Goal: Task Accomplishment & Management: Complete application form

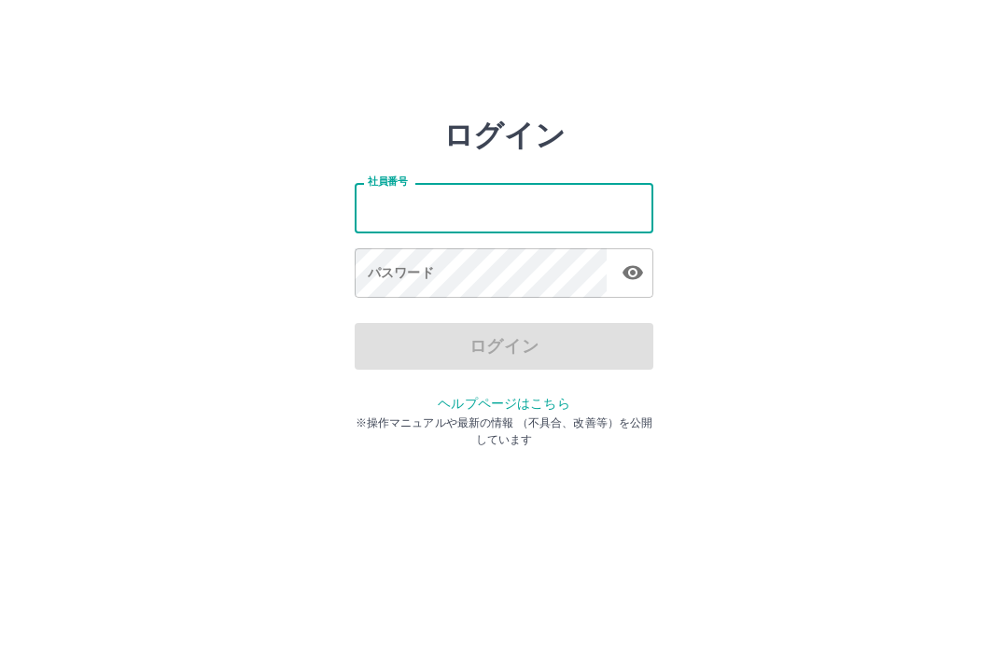
click at [400, 208] on input "社員番号" at bounding box center [504, 207] width 299 height 49
click at [403, 218] on input "社員番号" at bounding box center [504, 207] width 299 height 49
click at [587, 205] on input "社員番号" at bounding box center [504, 207] width 299 height 49
click at [419, 202] on input "社員番号" at bounding box center [504, 207] width 299 height 49
click at [595, 214] on input "社員番号" at bounding box center [504, 207] width 299 height 49
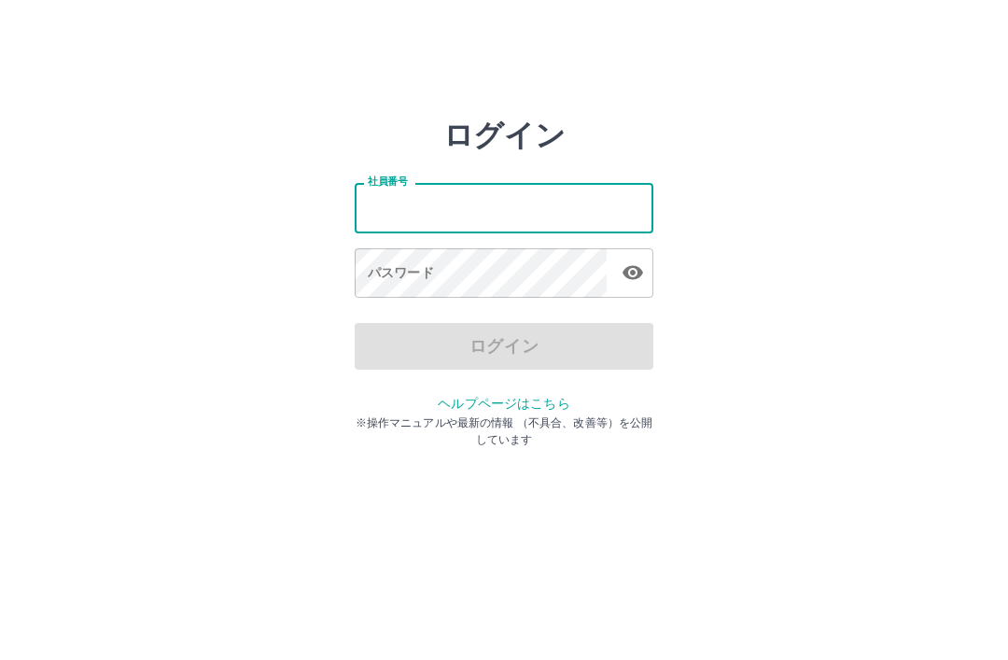
click at [399, 205] on input "社員番号" at bounding box center [504, 207] width 299 height 49
click at [492, 231] on input "社員番号" at bounding box center [504, 207] width 299 height 49
click at [570, 214] on input "社員番号" at bounding box center [504, 207] width 299 height 49
click at [587, 209] on input "社員番号" at bounding box center [504, 207] width 299 height 49
click at [783, 141] on div "ログイン 社員番号 社員番号 パスワード パスワード ログイン ヘルプページはこちら ※操作マニュアルや最新の情報 （不具合、改善等）を公開しています" at bounding box center [504, 267] width 1008 height 299
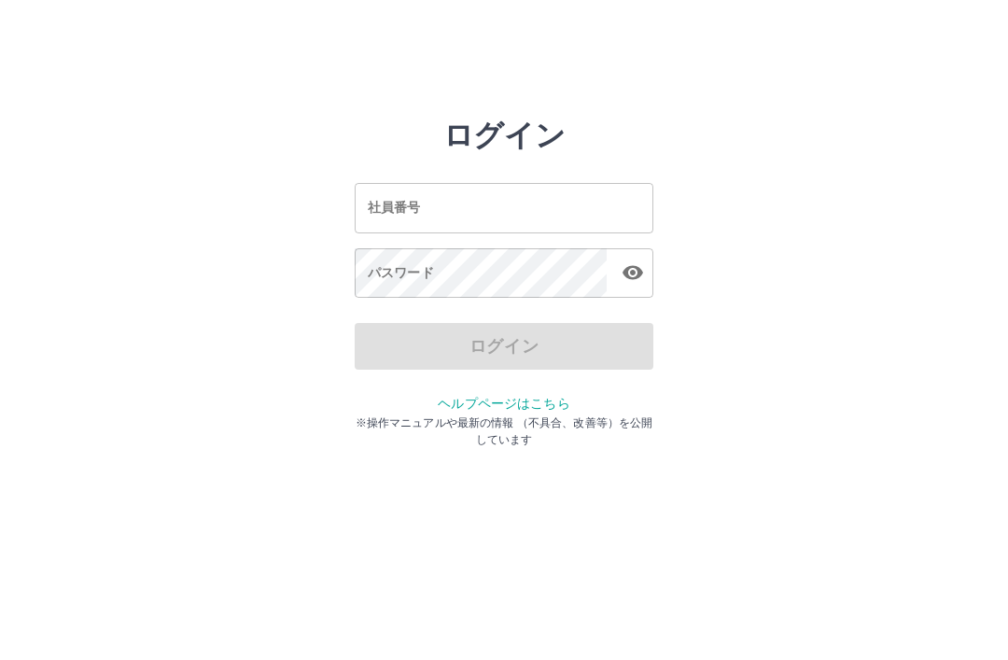
click at [462, 198] on input "社員番号" at bounding box center [504, 207] width 299 height 49
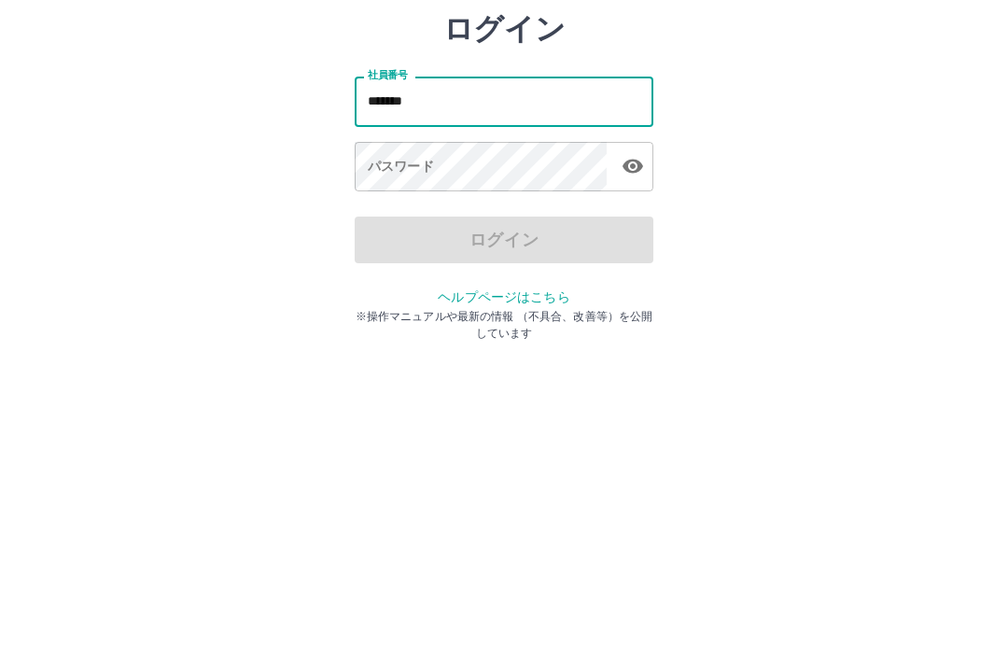
type input "*******"
click at [393, 248] on div "パスワード パスワード" at bounding box center [504, 274] width 299 height 52
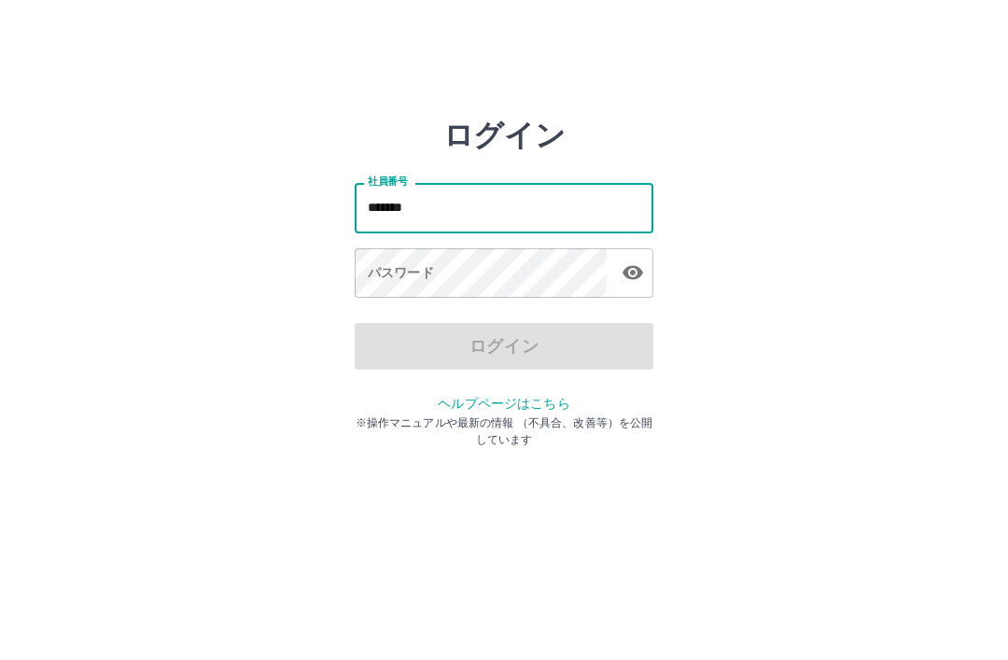
click at [388, 279] on div "パスワード パスワード" at bounding box center [504, 274] width 299 height 52
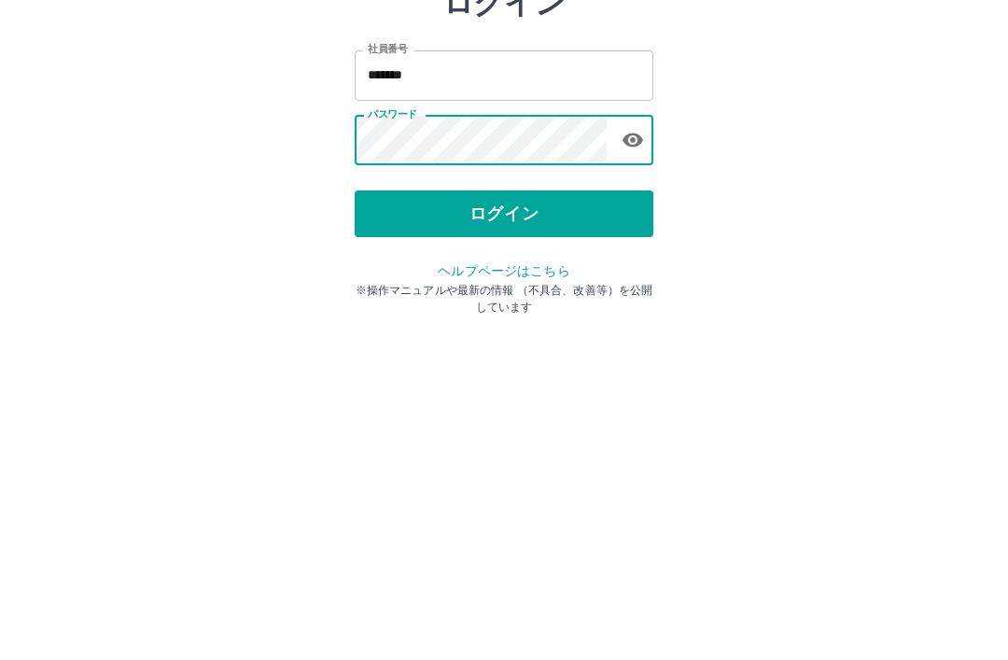
click at [520, 323] on button "ログイン" at bounding box center [504, 346] width 299 height 47
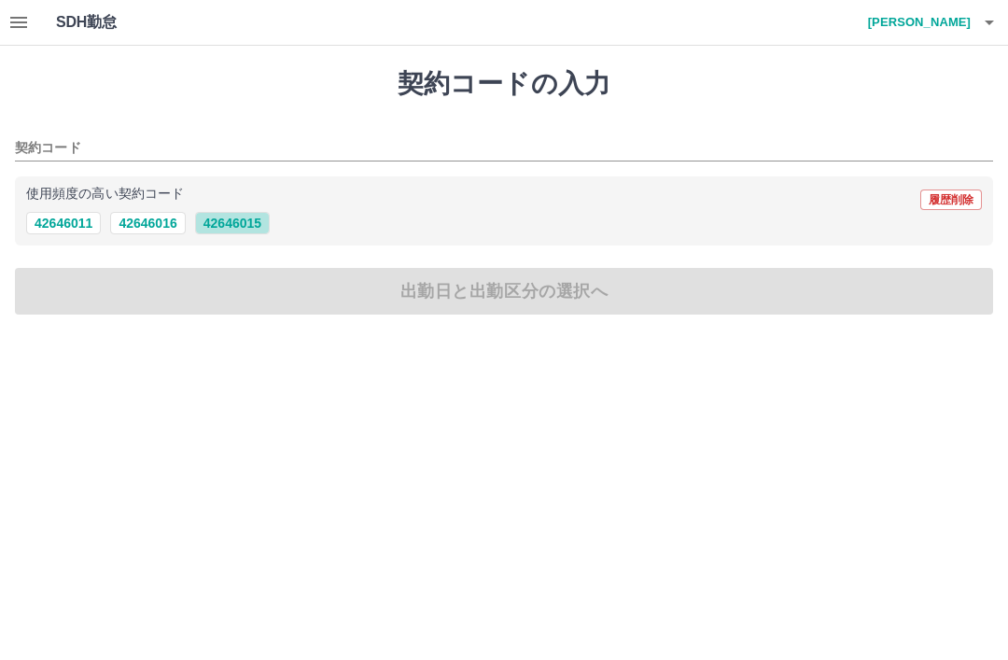
click at [258, 225] on button "42646015" at bounding box center [232, 223] width 75 height 22
type input "********"
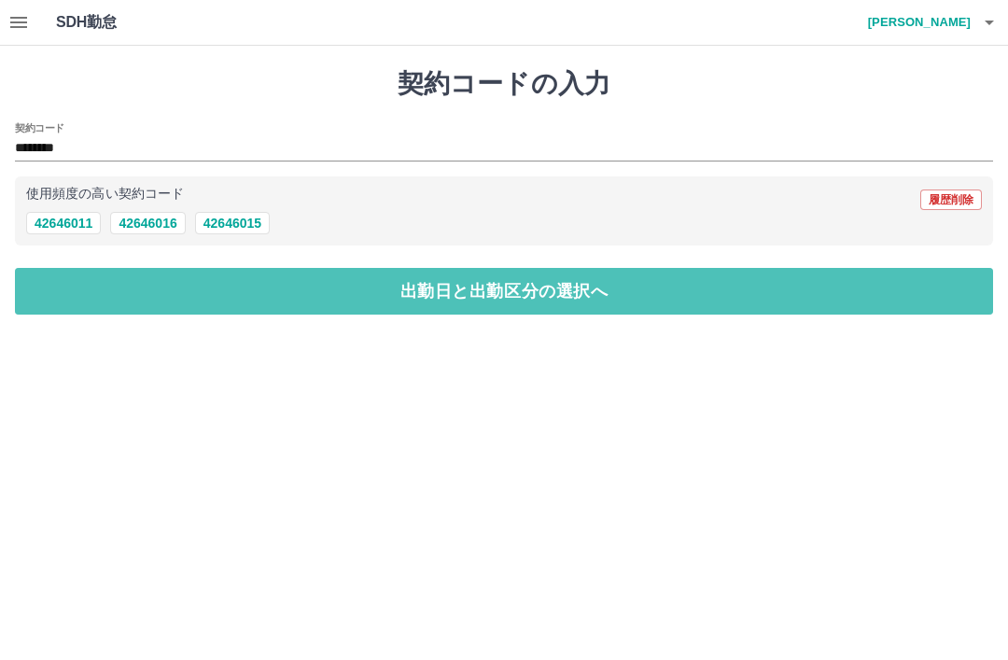
click at [581, 281] on button "出勤日と出勤区分の選択へ" at bounding box center [504, 291] width 978 height 47
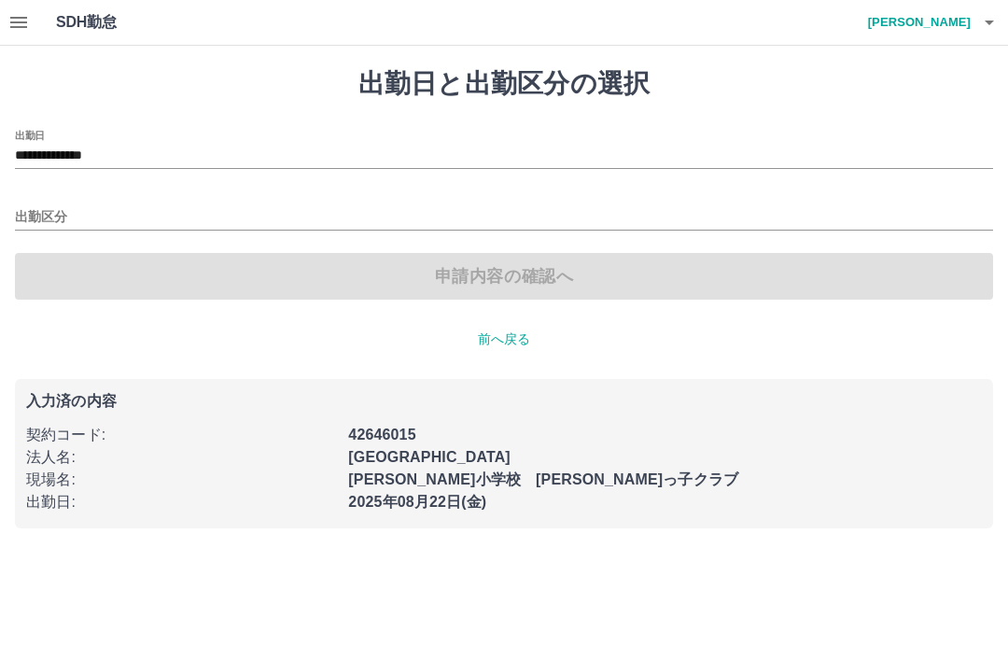
click at [99, 213] on input "出勤区分" at bounding box center [504, 217] width 978 height 23
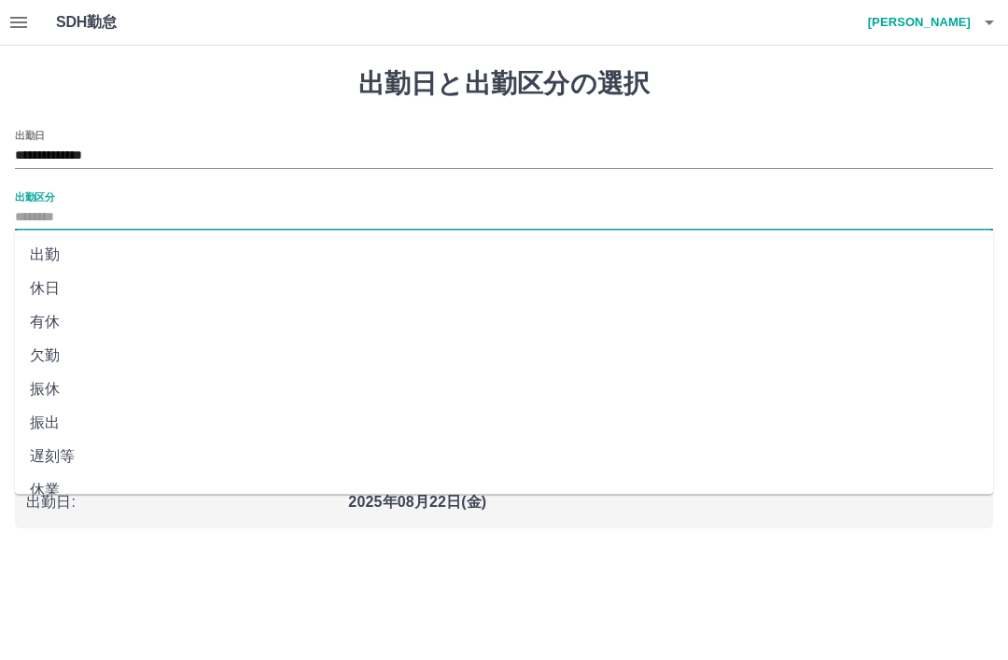
click at [66, 248] on li "出勤" at bounding box center [504, 255] width 978 height 34
type input "**"
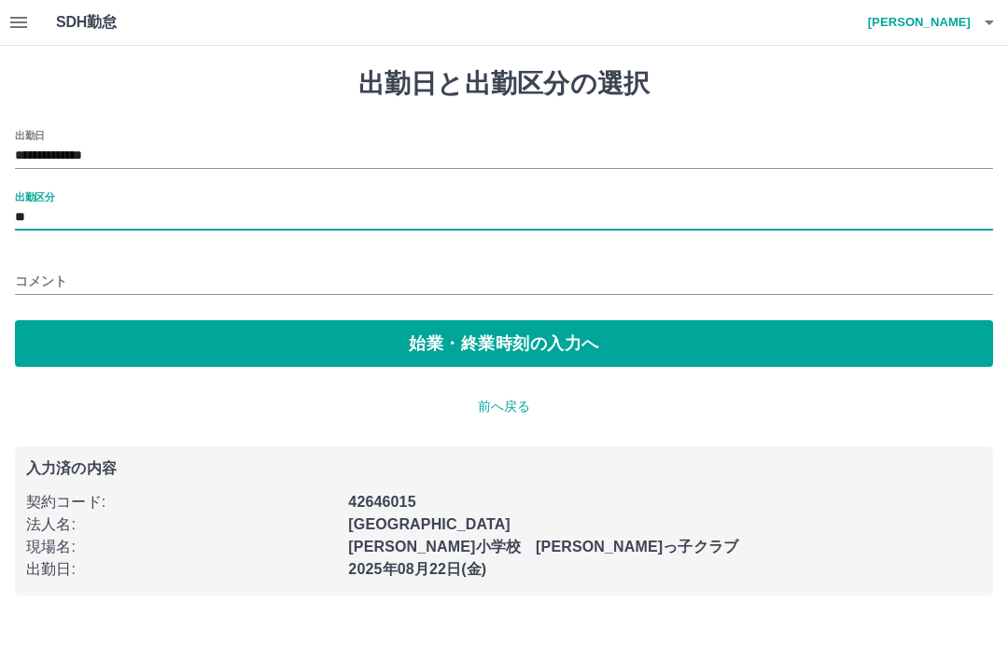
click at [529, 336] on button "始業・終業時刻の入力へ" at bounding box center [504, 343] width 978 height 47
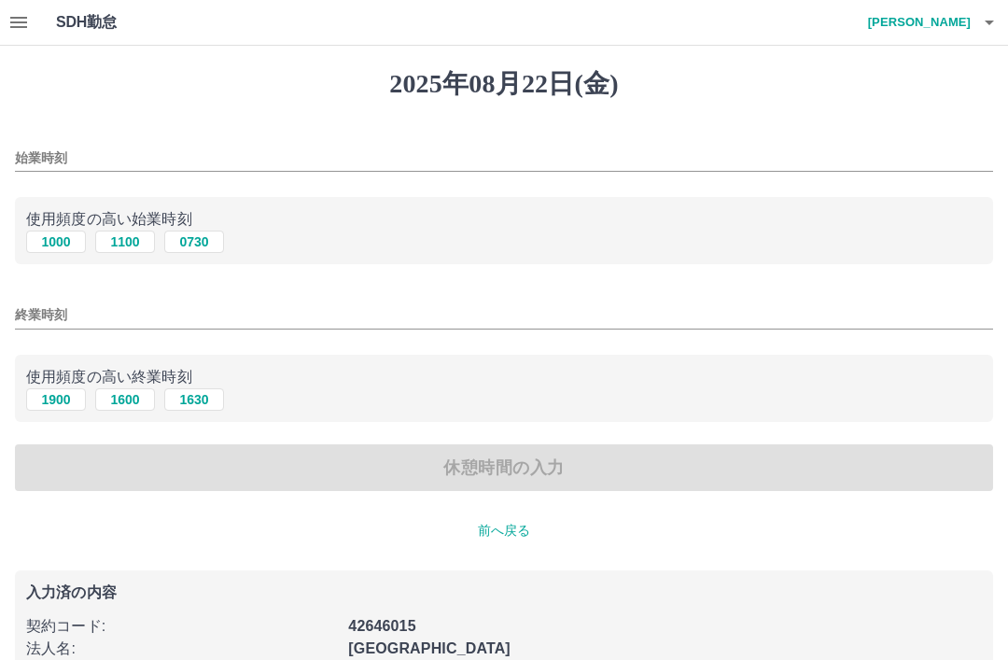
click at [93, 150] on input "始業時刻" at bounding box center [504, 158] width 978 height 27
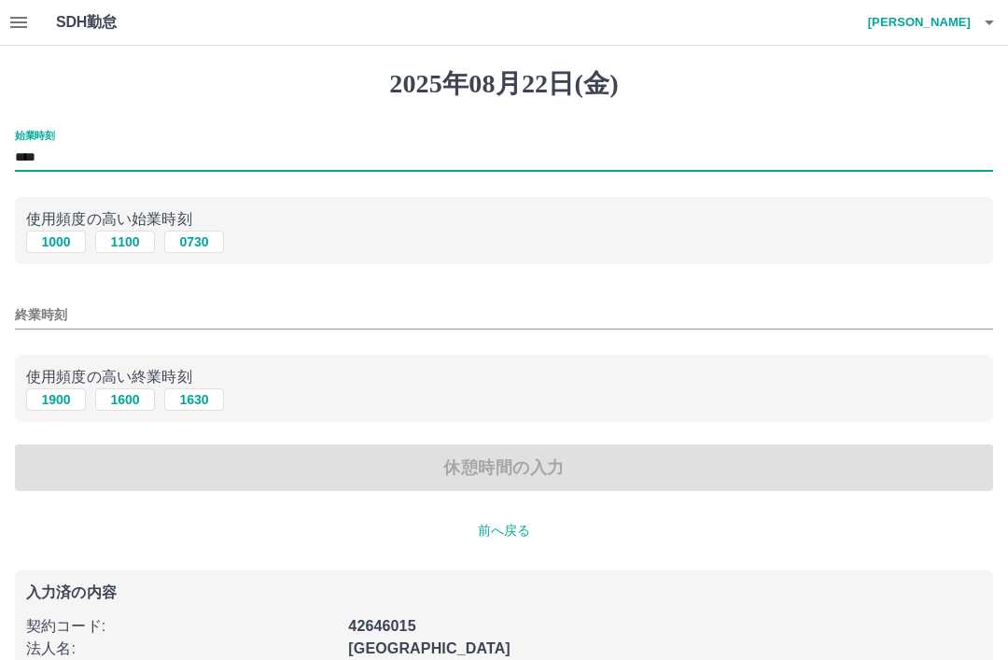
type input "****"
click at [89, 305] on input "終業時刻" at bounding box center [504, 315] width 978 height 27
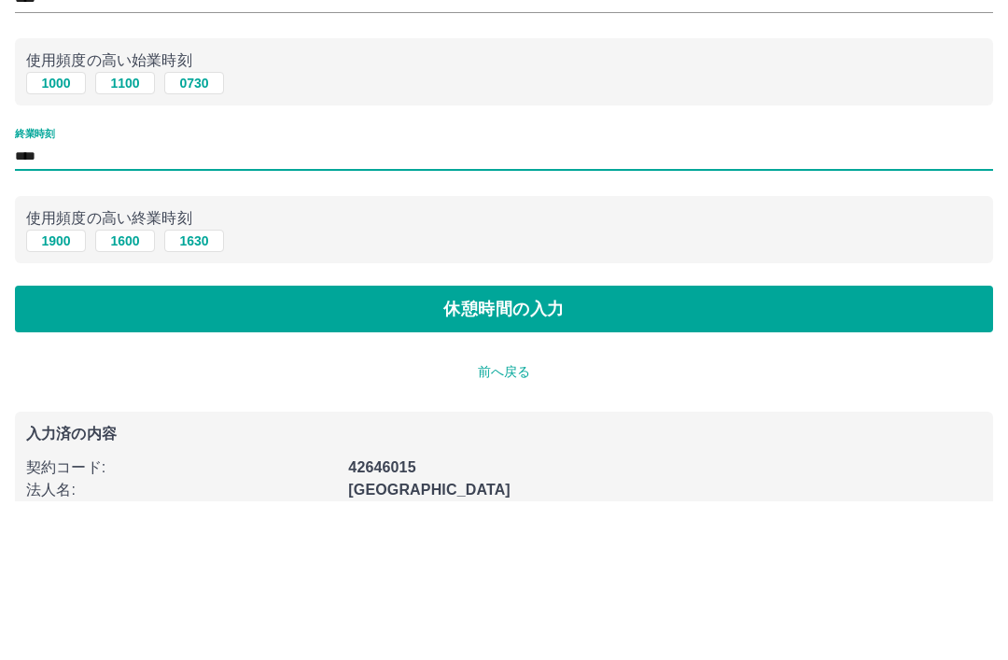
scroll to position [106, 0]
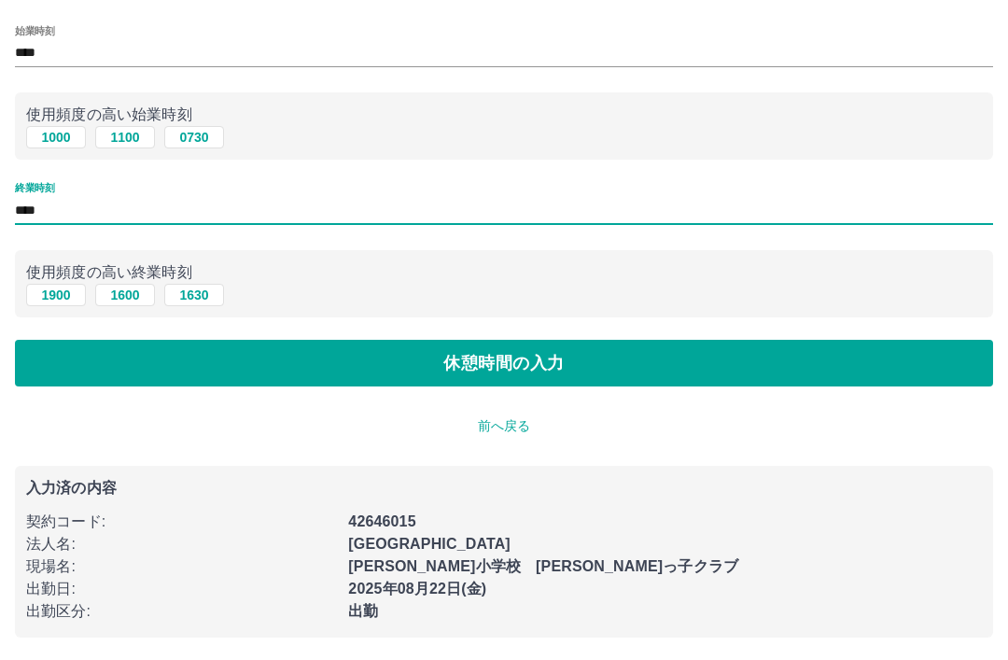
type input "****"
click at [518, 361] on button "休憩時間の入力" at bounding box center [504, 363] width 978 height 47
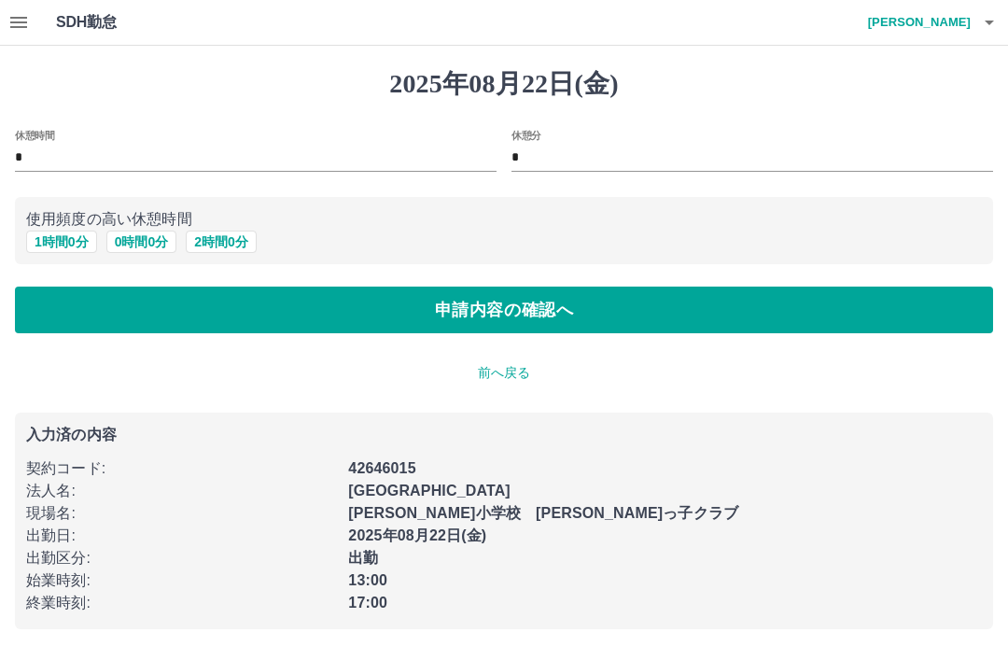
click at [505, 310] on button "申請内容の確認へ" at bounding box center [504, 310] width 978 height 47
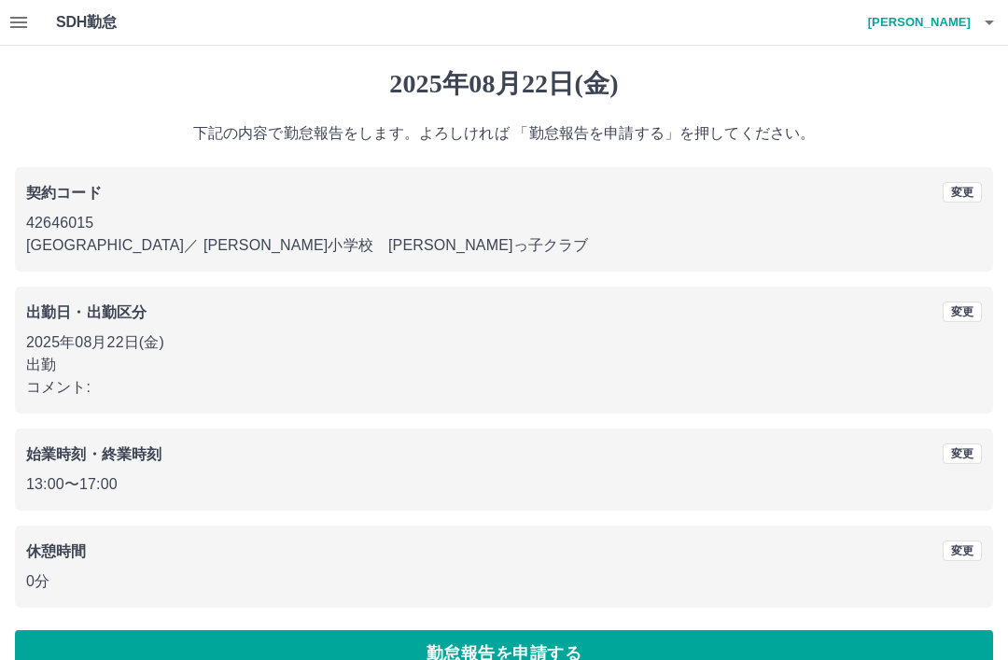
scroll to position [38, 0]
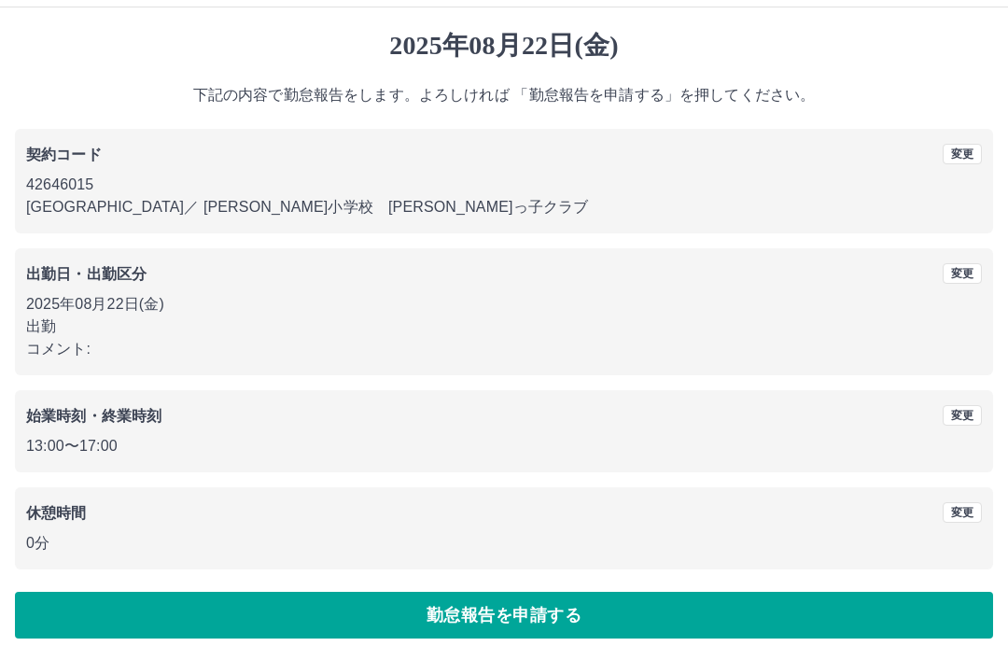
click at [480, 599] on button "勤怠報告を申請する" at bounding box center [504, 615] width 978 height 47
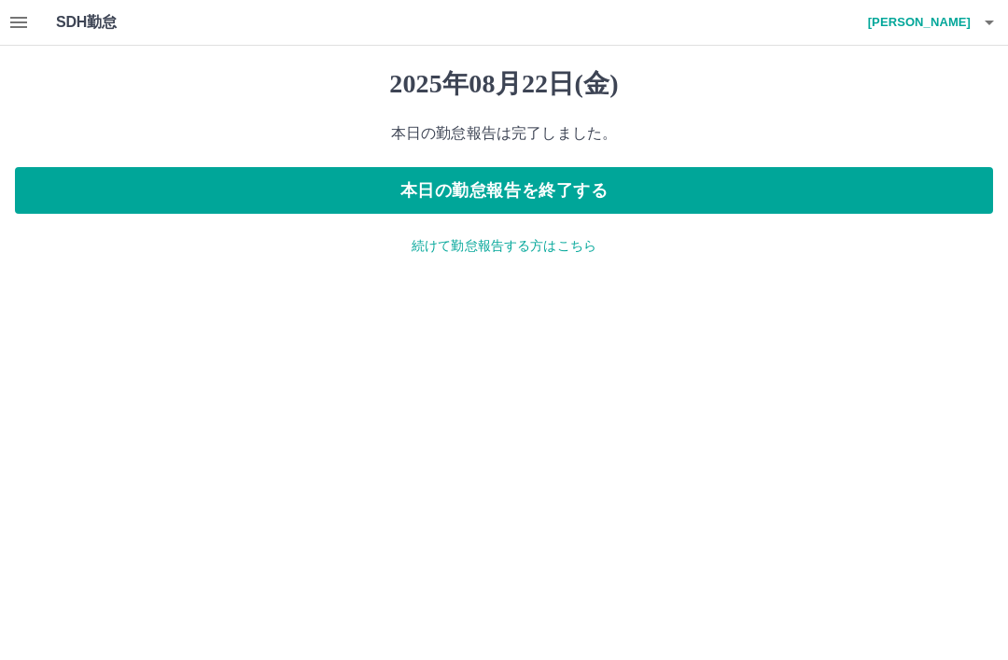
click at [562, 183] on button "本日の勤怠報告を終了する" at bounding box center [504, 190] width 978 height 47
